Goal: Task Accomplishment & Management: Manage account settings

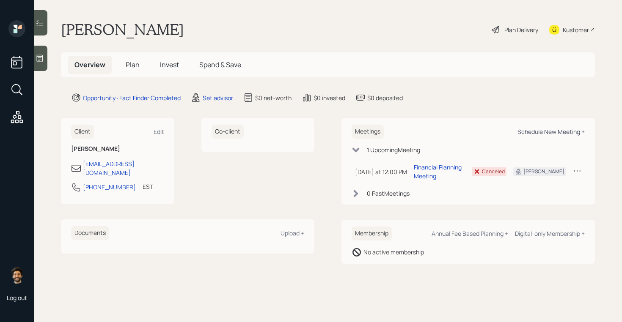
click at [556, 135] on div "Schedule New Meeting +" at bounding box center [550, 132] width 67 height 8
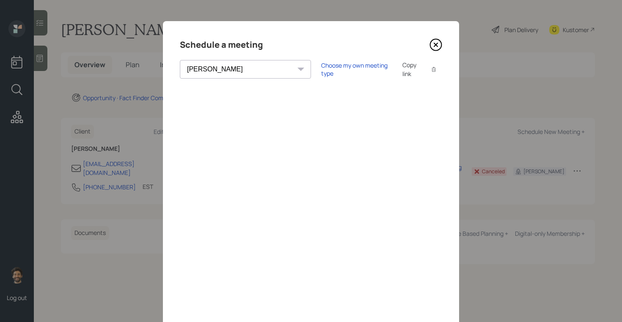
click at [239, 71] on select "[PERSON_NAME] [PERSON_NAME] [PERSON_NAME] [PERSON_NAME] [PERSON_NAME] [PERSON_N…" at bounding box center [245, 69] width 131 height 19
select select "f14b762f-c7c2-4b89-9227-8fa891345eea"
click at [180, 60] on select "[PERSON_NAME] [PERSON_NAME] [PERSON_NAME] [PERSON_NAME] [PERSON_NAME] [PERSON_N…" at bounding box center [245, 69] width 131 height 19
click at [435, 45] on icon at bounding box center [435, 44] width 3 height 3
